Goal: Information Seeking & Learning: Learn about a topic

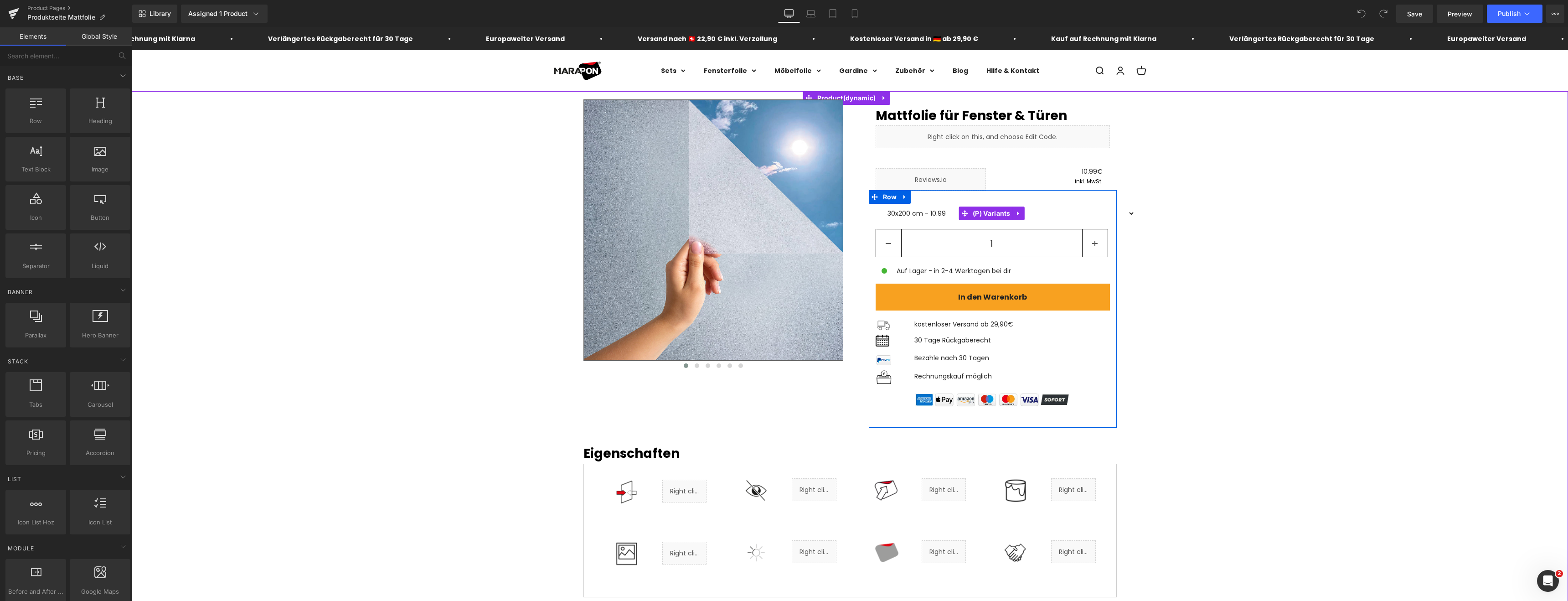
click at [928, 206] on div "Größe wählen 30x200 cm - 10.99 30x400 cm - 17.99 0.30x20 m - 84.99 0.30x50 m - …" at bounding box center [992, 306] width 248 height 205
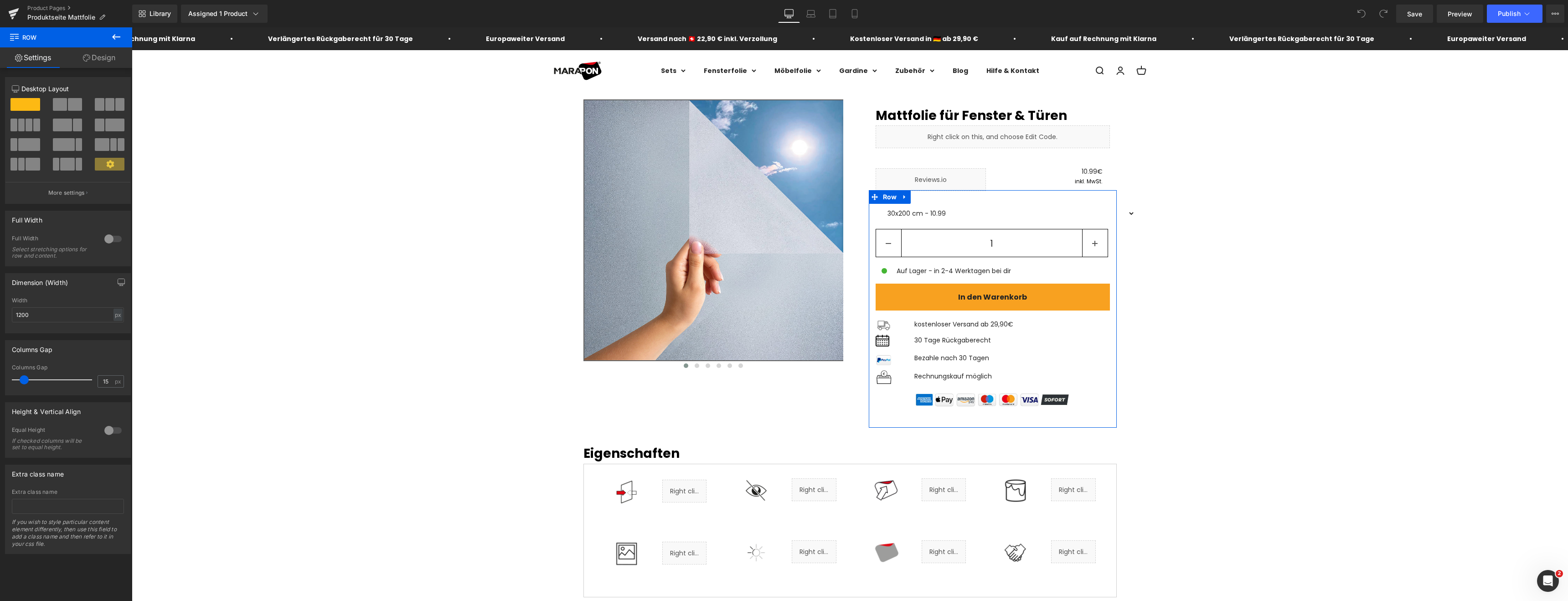
click at [105, 102] on span at bounding box center [109, 104] width 9 height 13
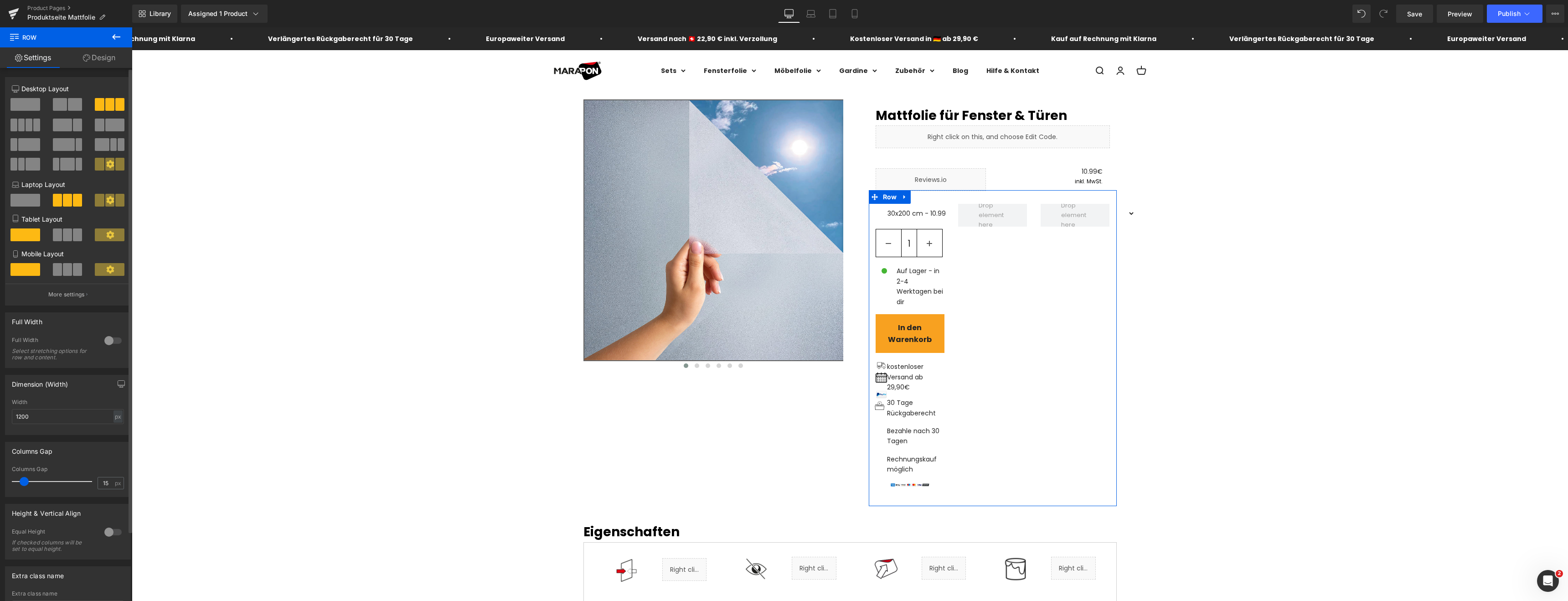
click at [72, 104] on span at bounding box center [75, 104] width 14 height 13
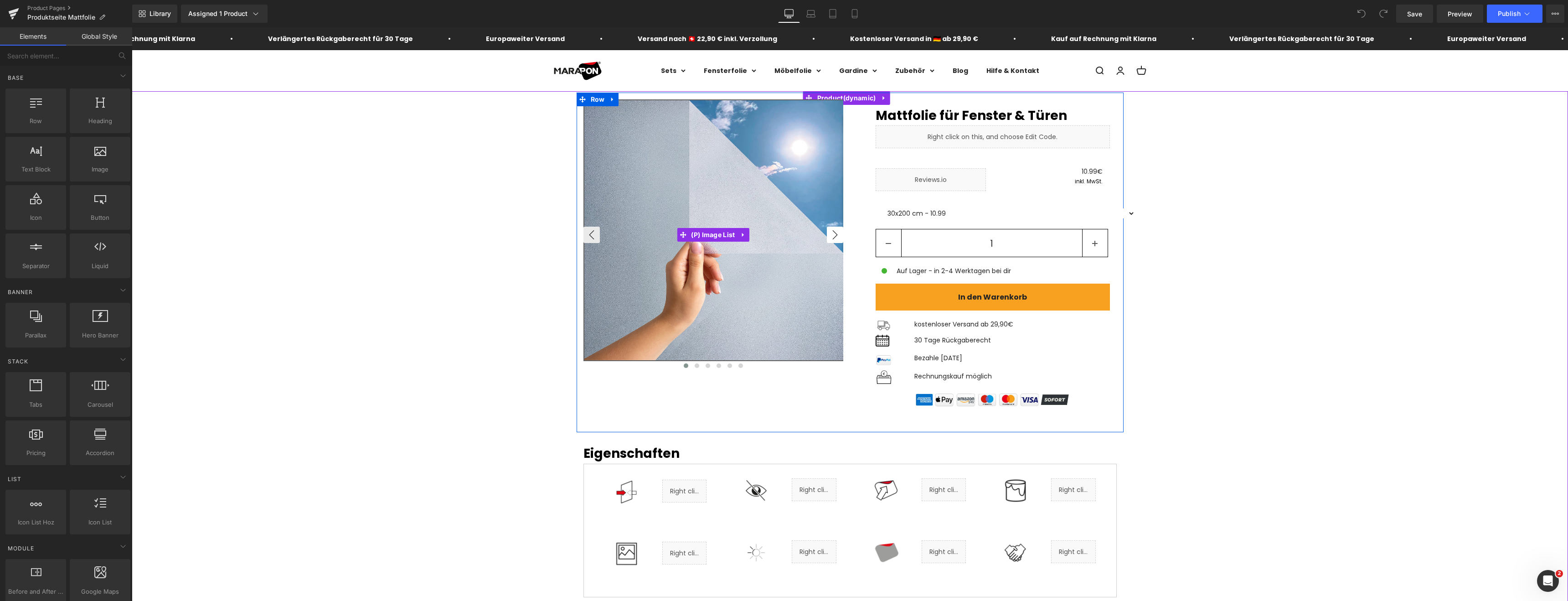
click at [828, 234] on button "›" at bounding box center [835, 235] width 16 height 16
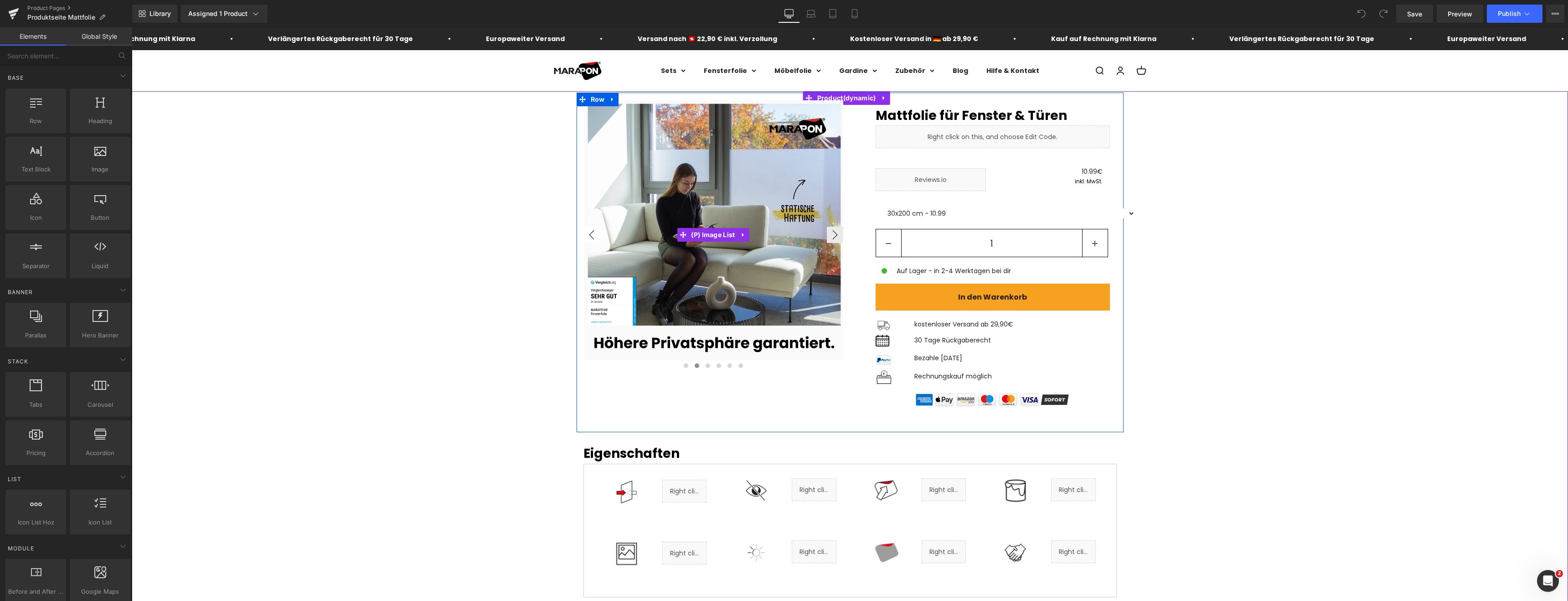
click at [584, 237] on button "‹" at bounding box center [592, 235] width 16 height 16
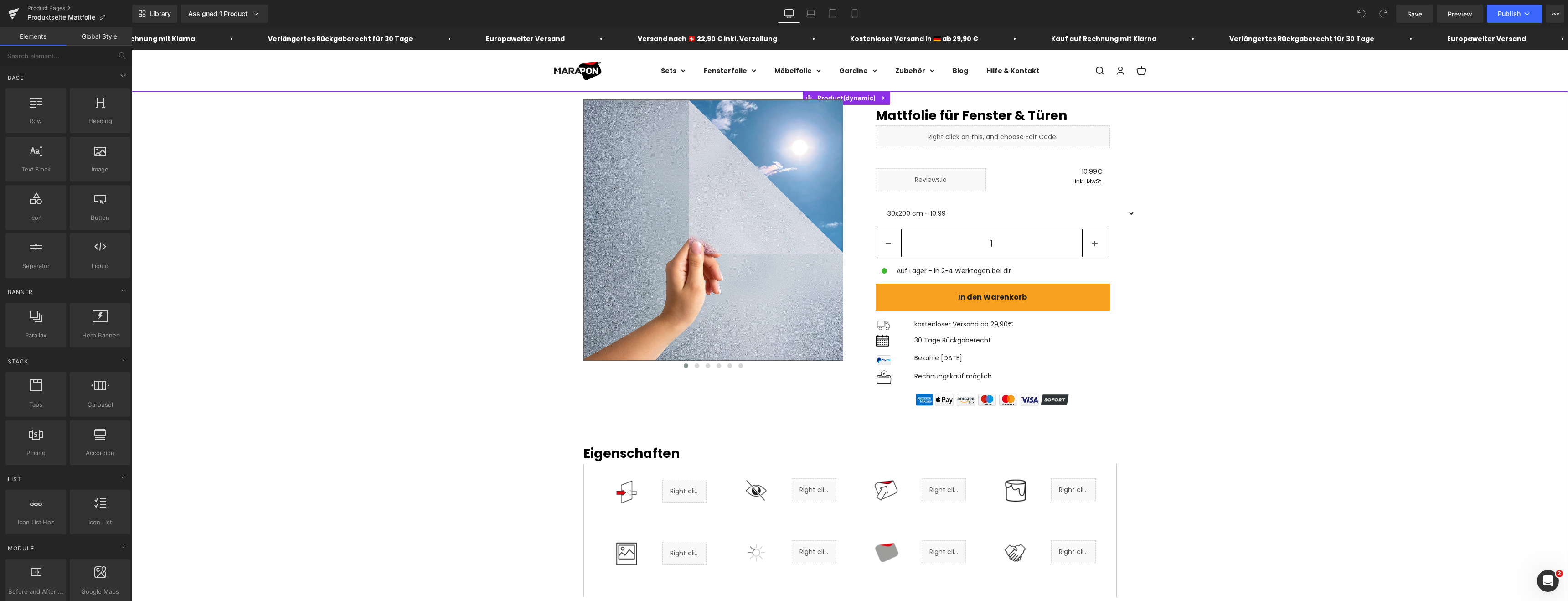
scroll to position [185, 0]
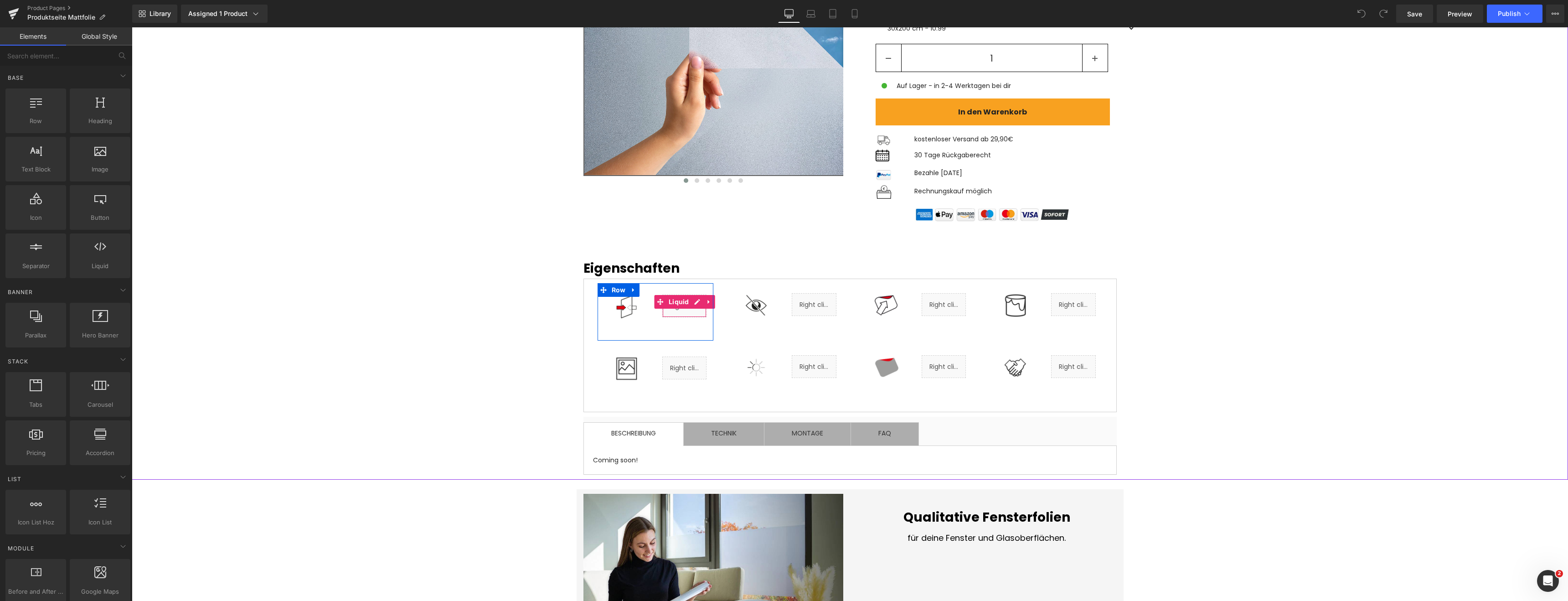
click at [676, 311] on div "Liquid" at bounding box center [684, 306] width 44 height 22
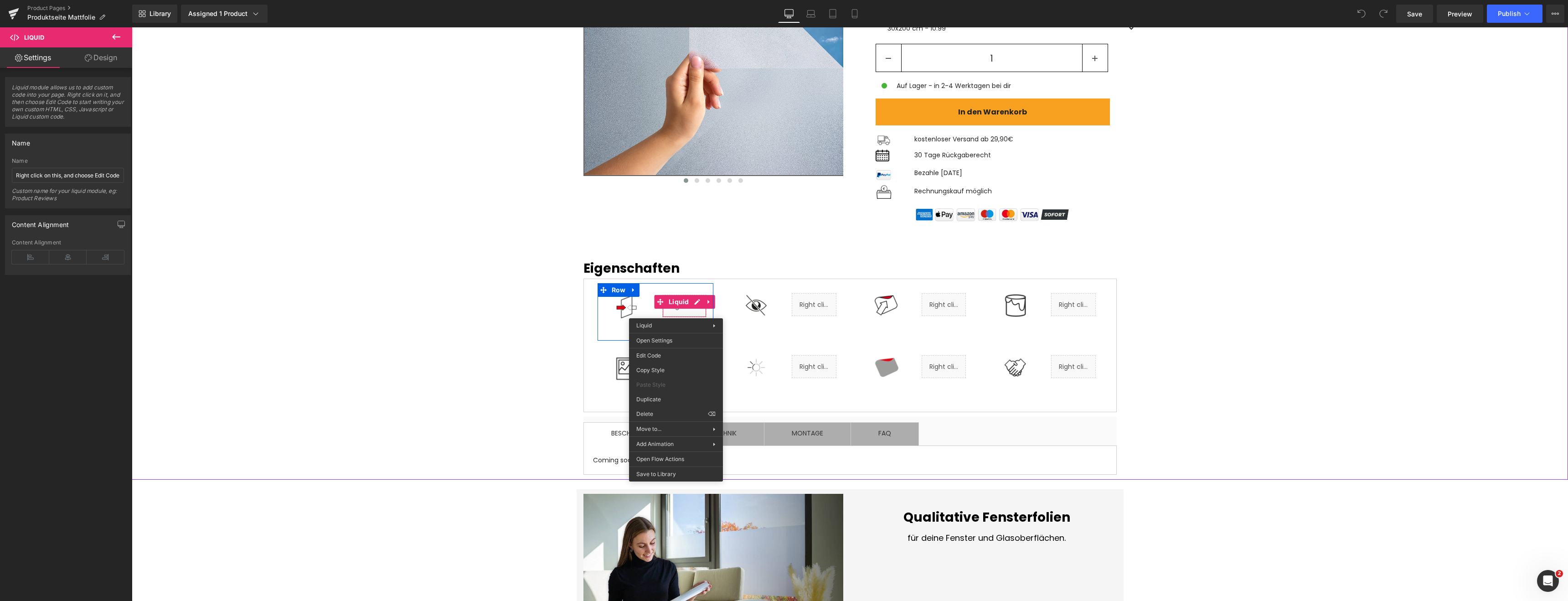
click at [513, 311] on div "Mattfolie für Fenster & Türen (P) Title Liquid Row ‹ ›" at bounding box center [849, 193] width 1436 height 574
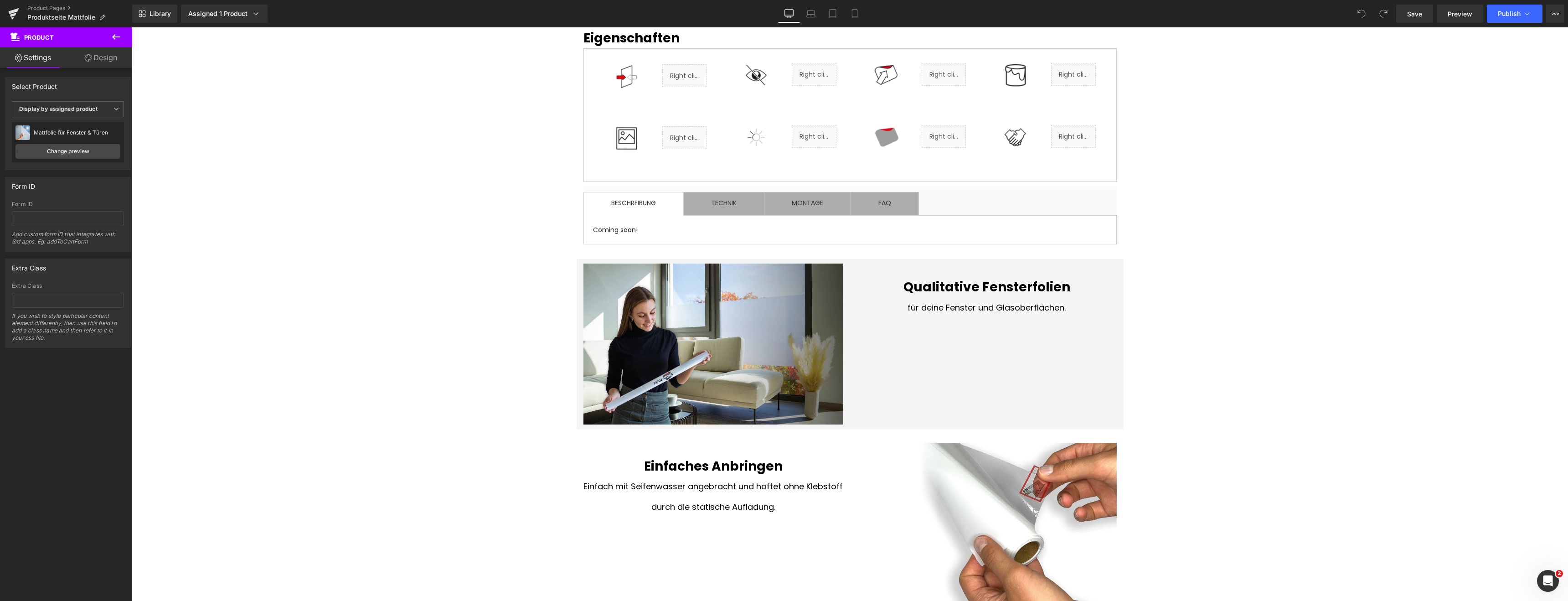
scroll to position [403, 0]
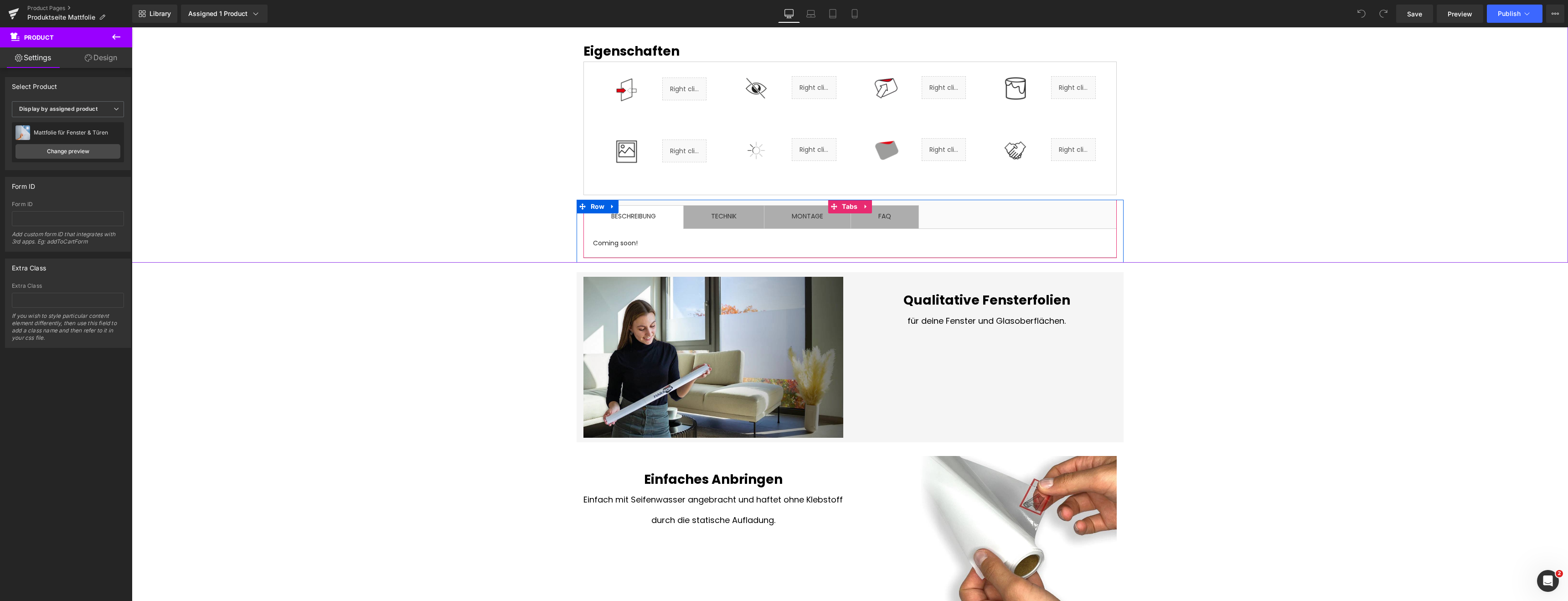
click at [741, 214] on span "TECHNIK Text Block" at bounding box center [724, 217] width 80 height 22
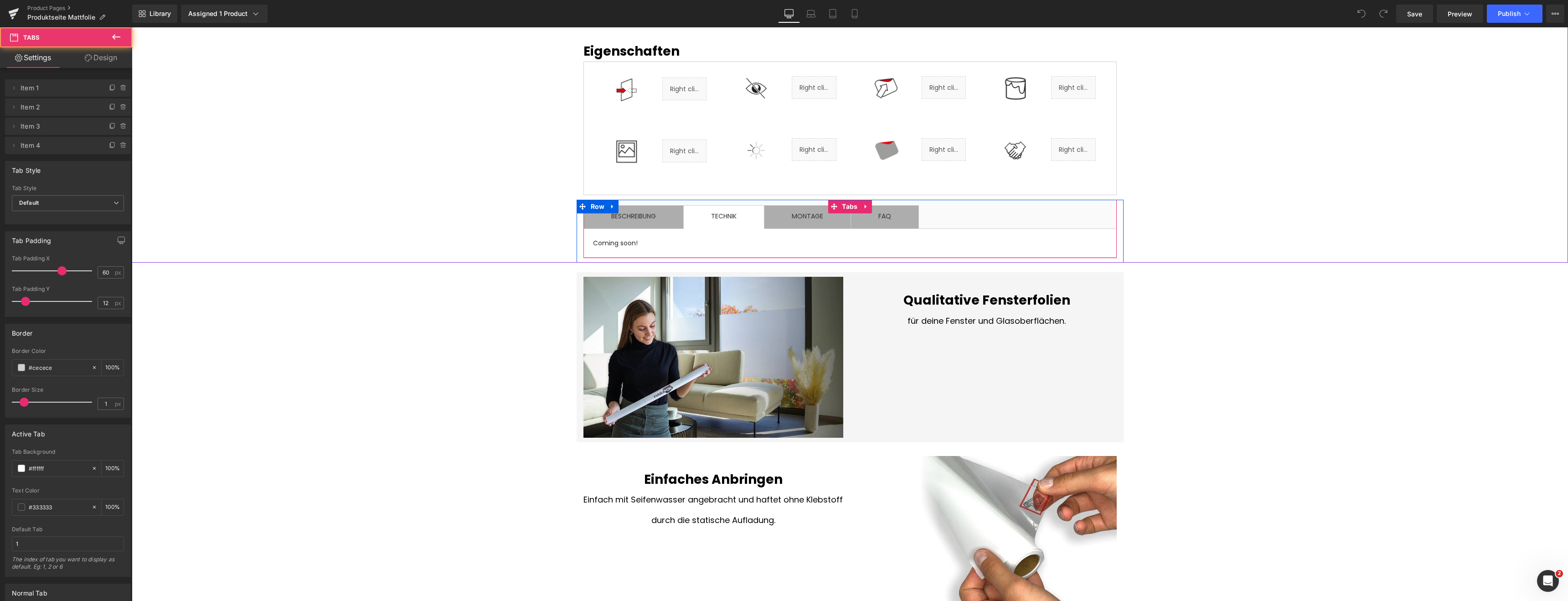
click at [777, 218] on span "MONTAGE Text Block" at bounding box center [807, 217] width 86 height 22
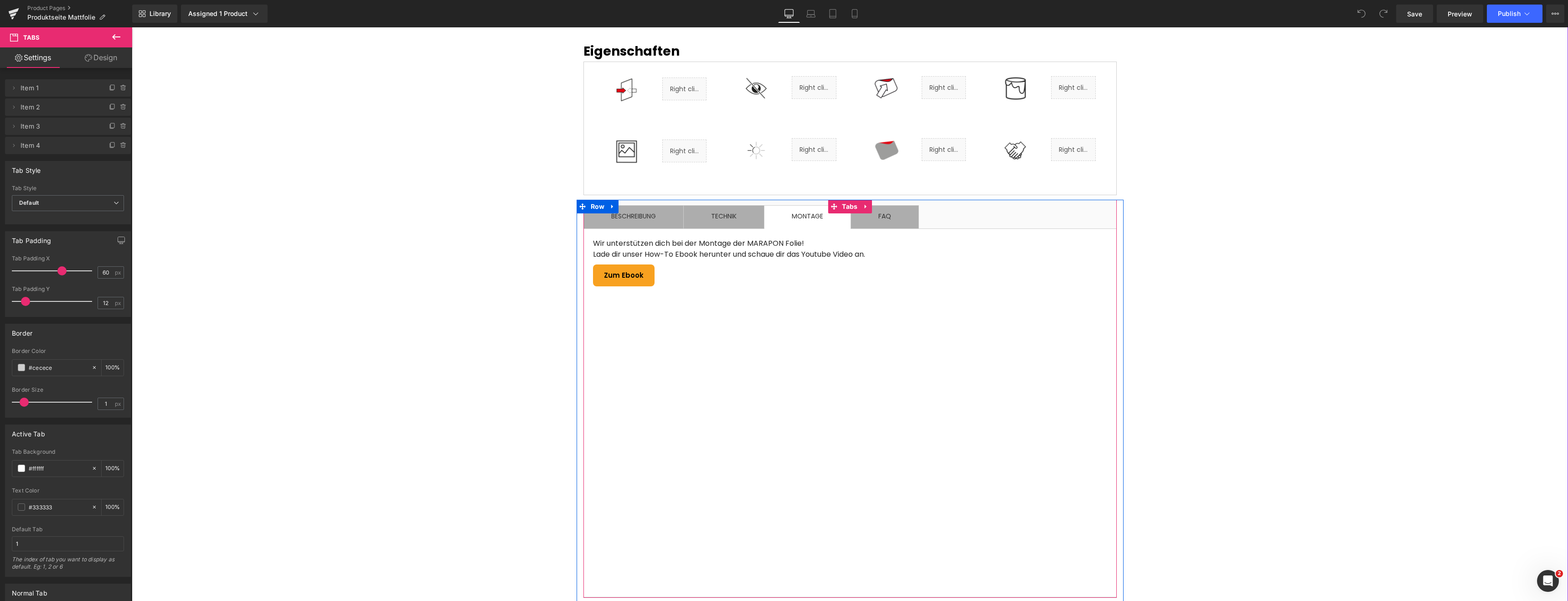
click at [894, 223] on span "FAQ Text Block" at bounding box center [885, 217] width 67 height 22
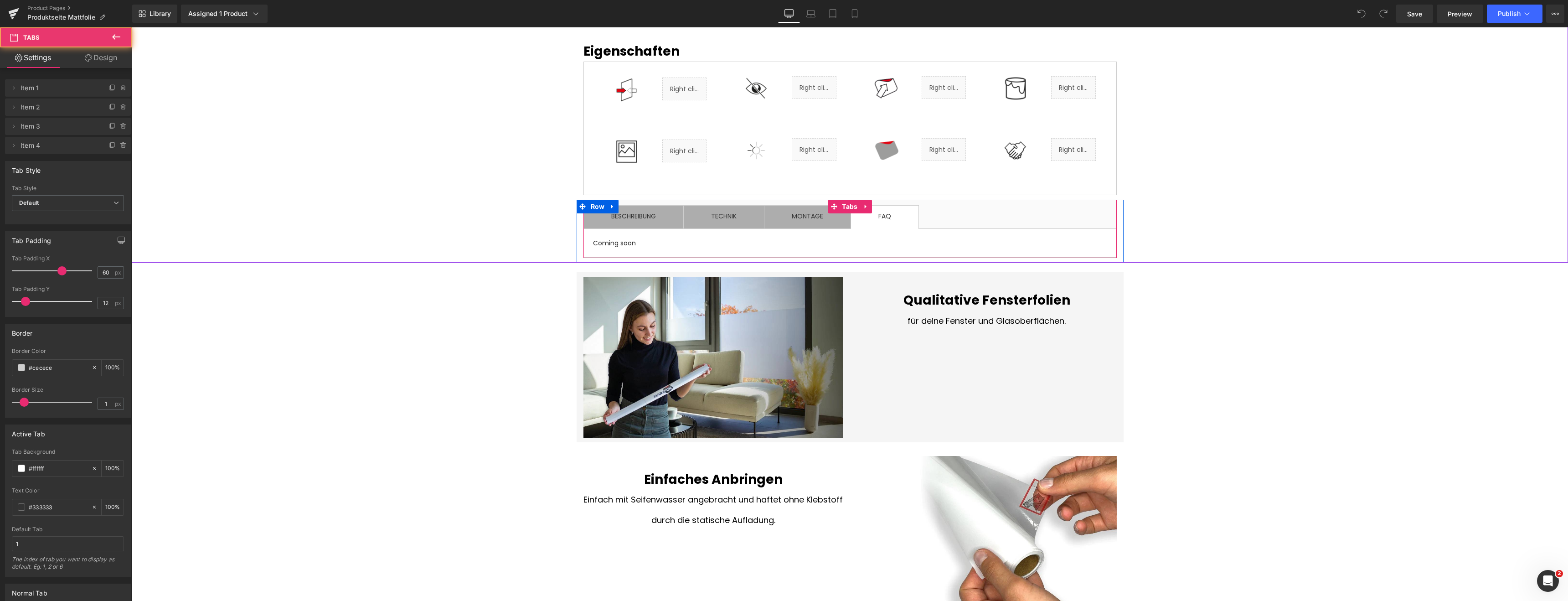
click at [637, 224] on span "Beschreibung Text Block" at bounding box center [633, 217] width 100 height 22
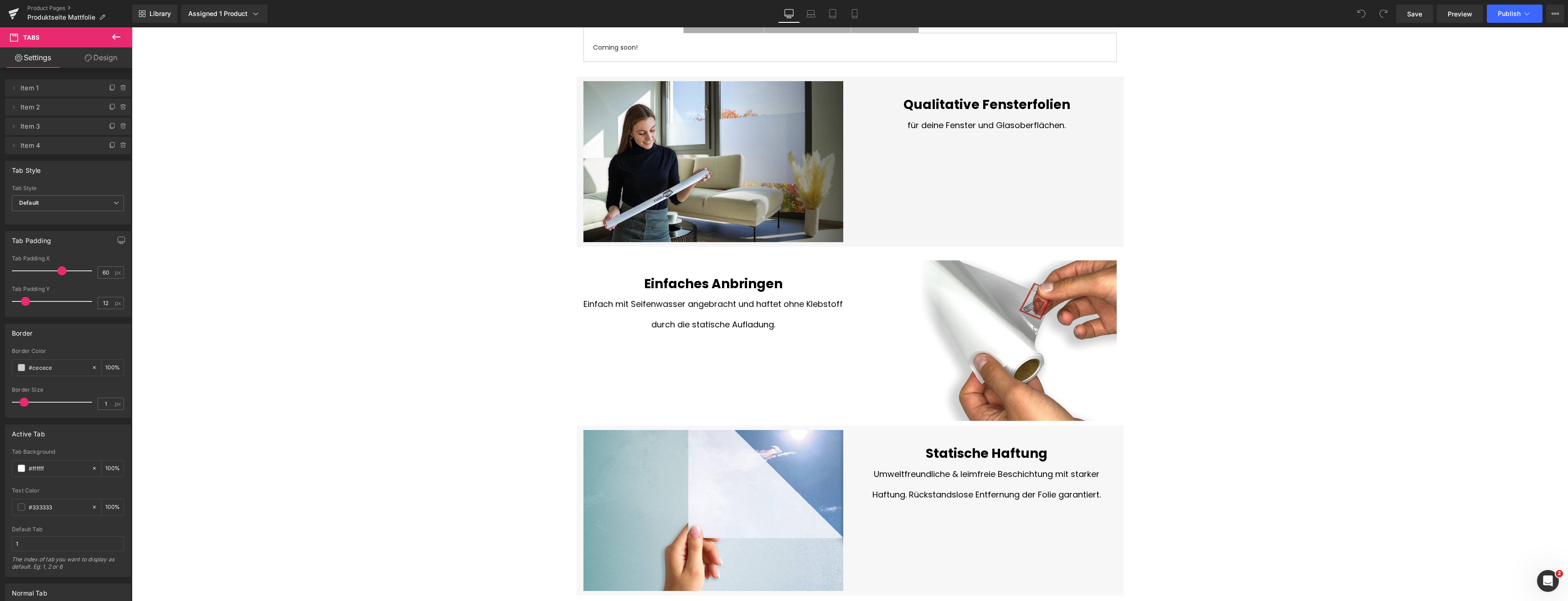
scroll to position [0, 0]
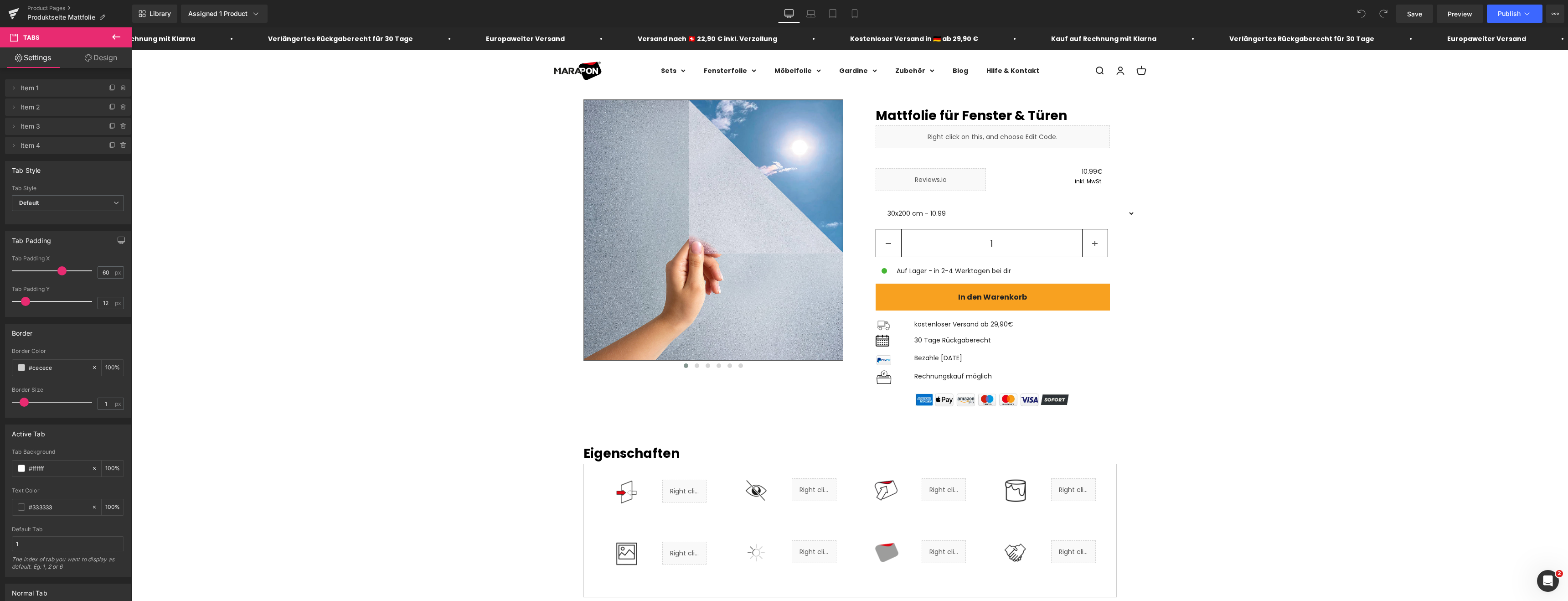
click at [1181, 303] on div "Mattfolie für Fenster & Türen (P) Title Liquid Row ‹ ›" at bounding box center [849, 378] width 1436 height 574
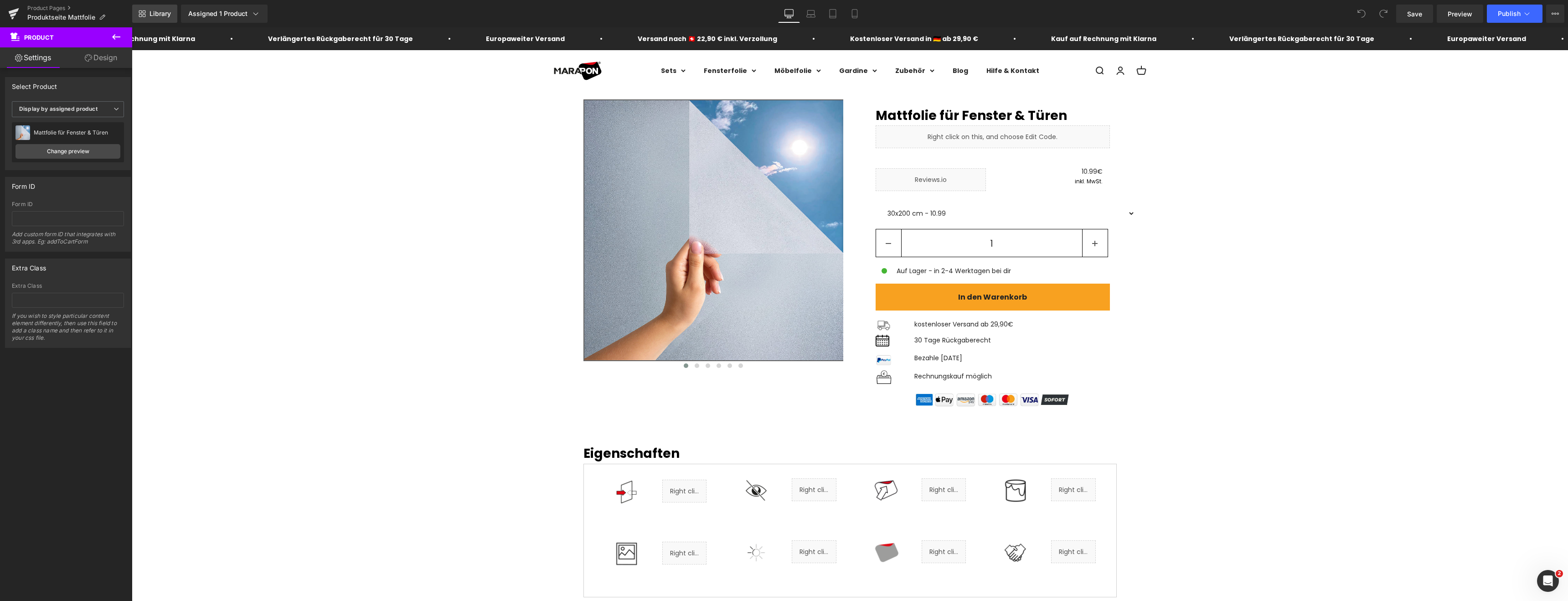
click at [157, 14] on span "Library" at bounding box center [160, 14] width 22 height 8
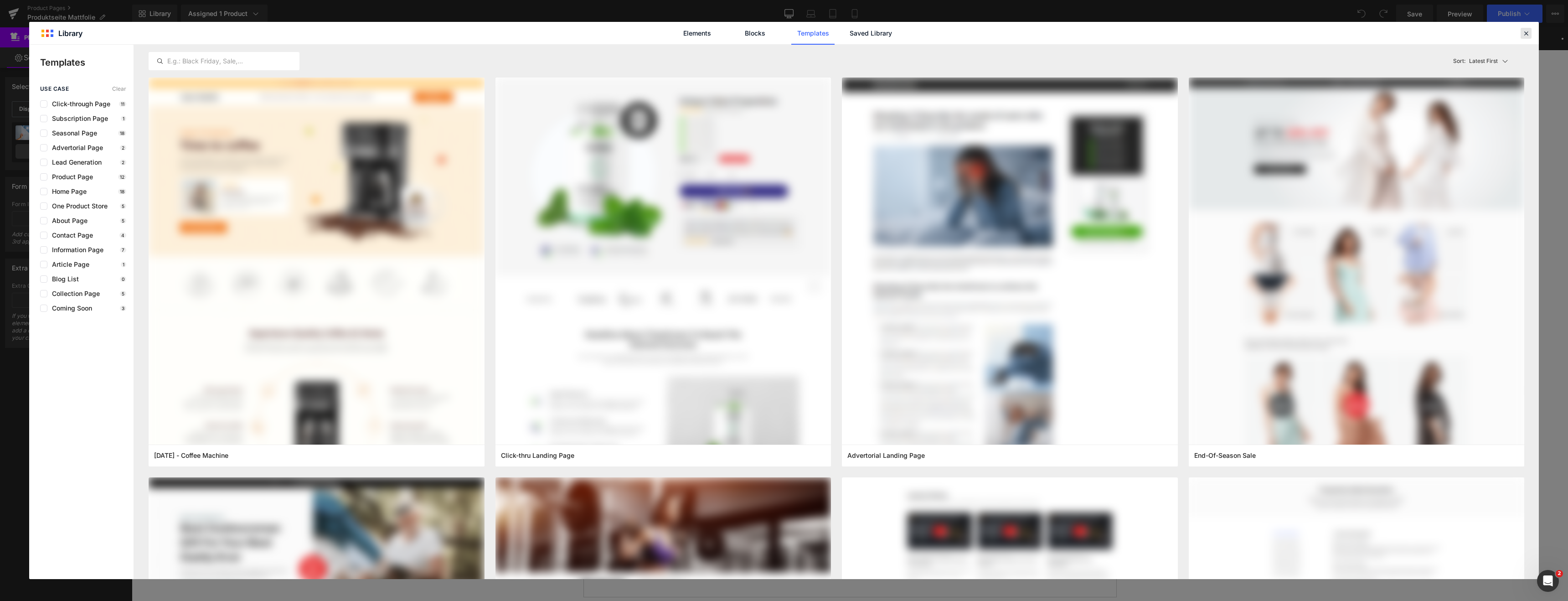
click at [1525, 34] on icon at bounding box center [1526, 33] width 8 height 8
